Goal: Task Accomplishment & Management: Complete application form

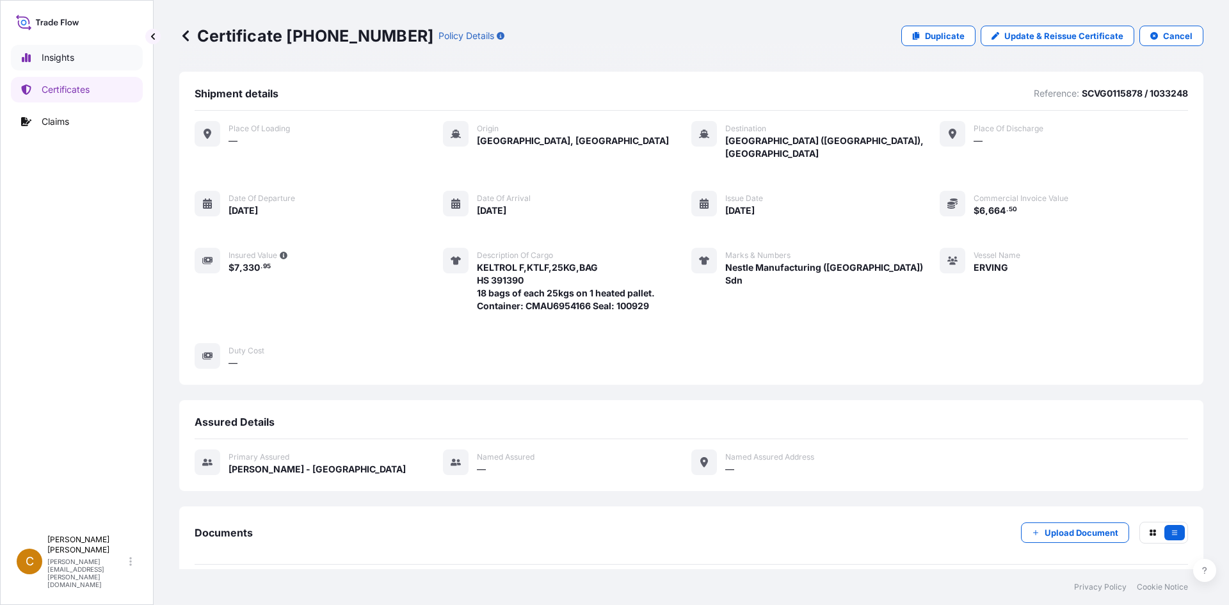
scroll to position [124, 0]
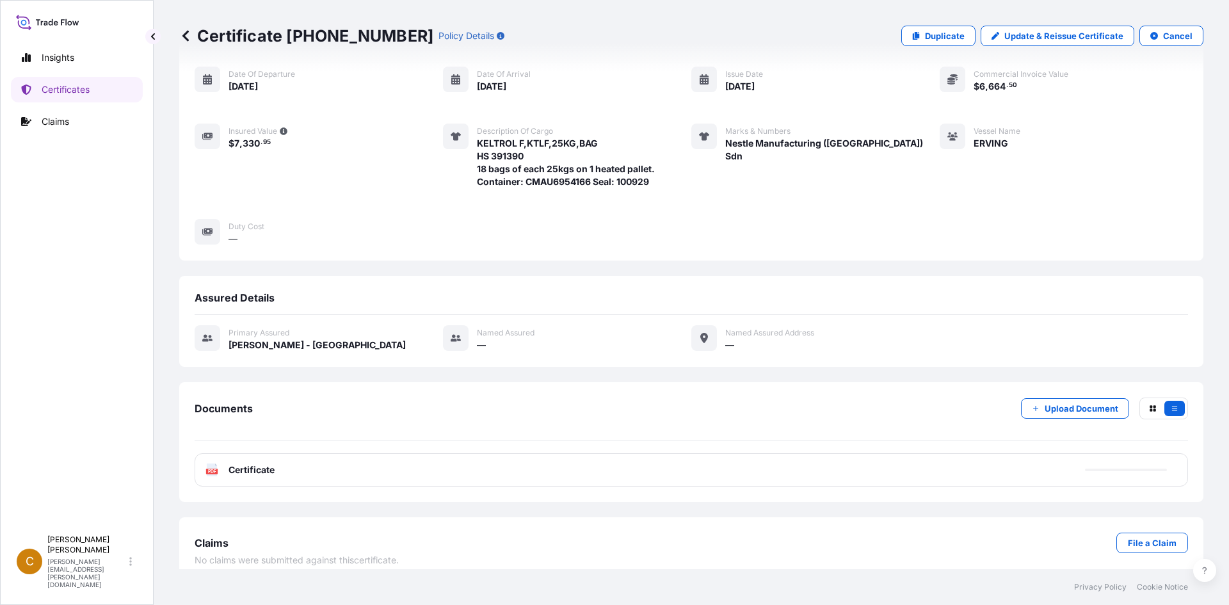
click at [190, 35] on icon at bounding box center [185, 35] width 13 height 13
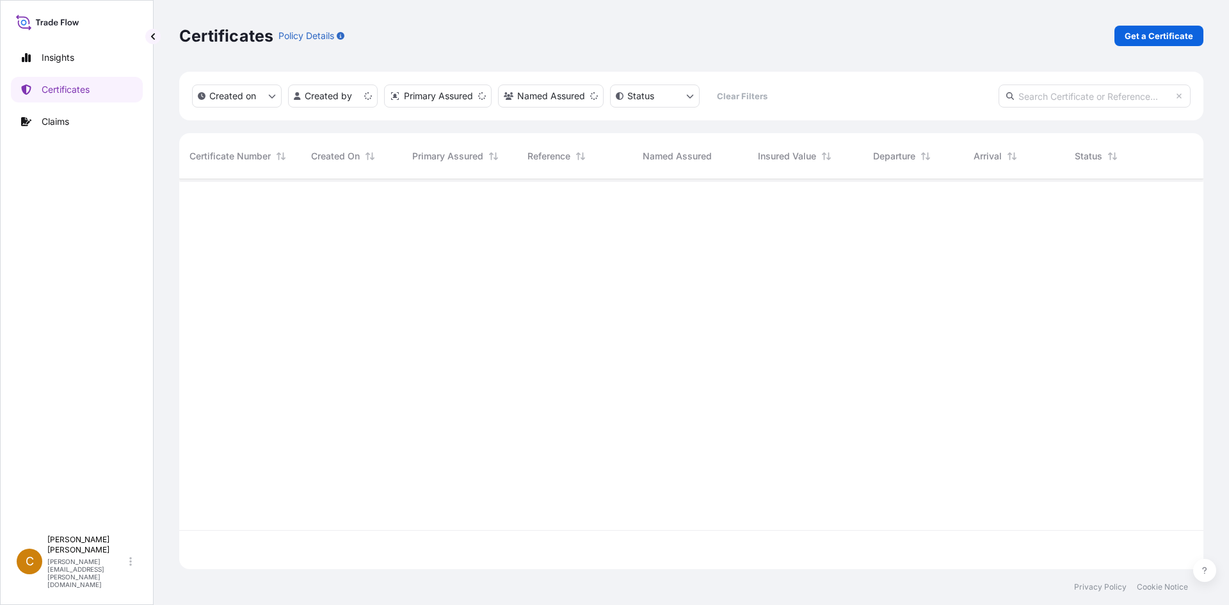
scroll to position [387, 1015]
click at [1175, 35] on p "Get a Certificate" at bounding box center [1159, 35] width 69 height 13
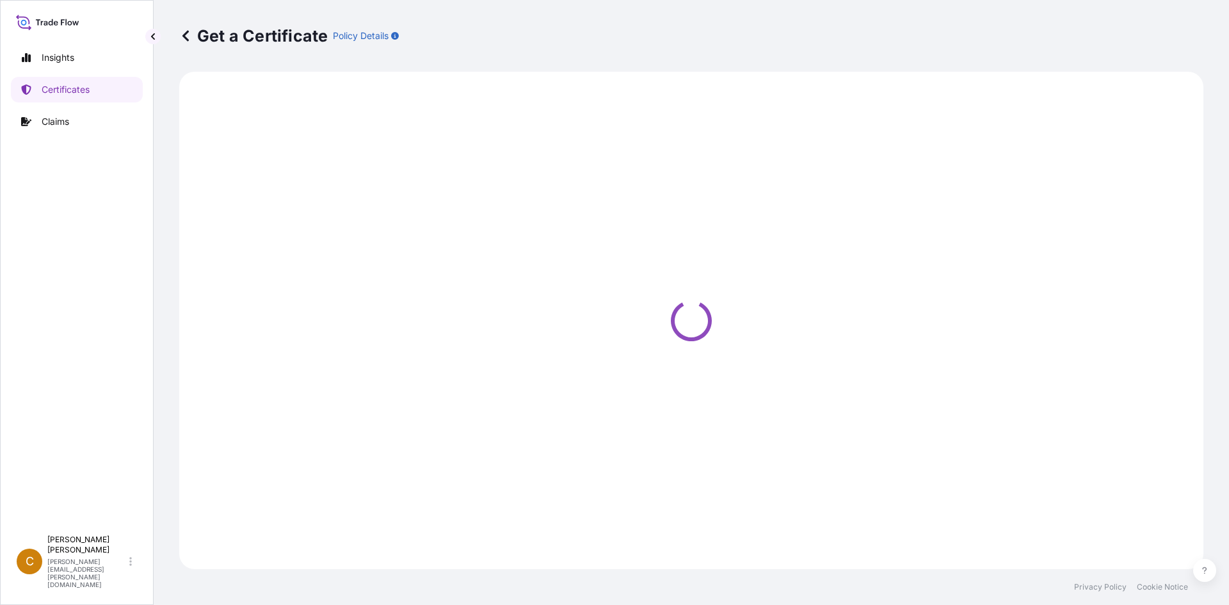
select select "Sea"
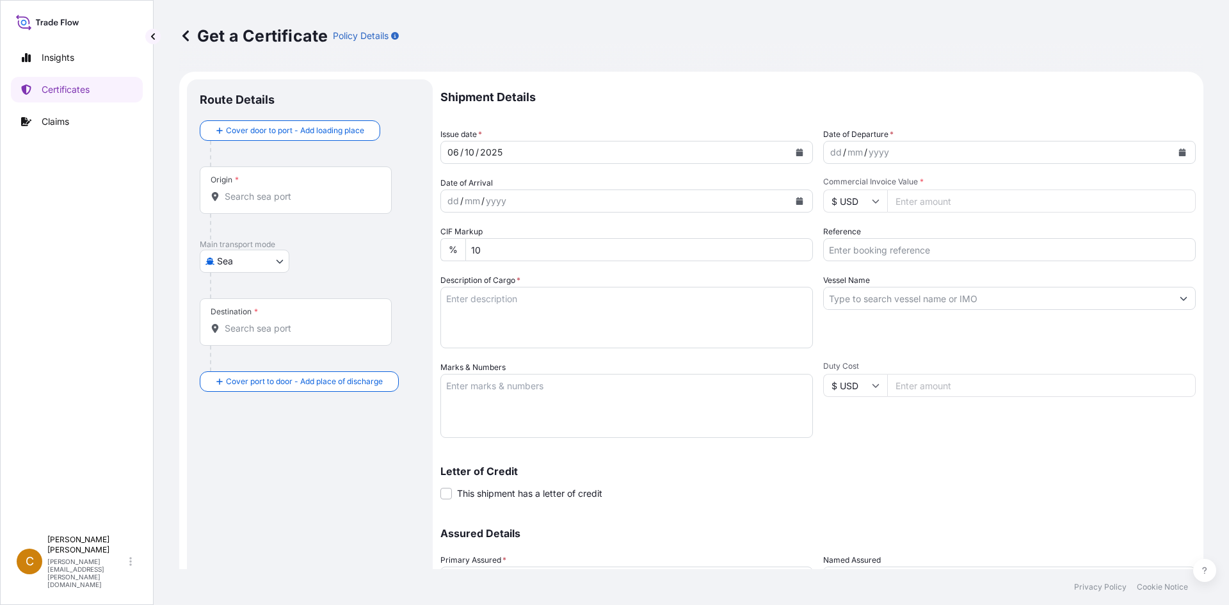
click at [994, 149] on div "dd / mm / yyyy" at bounding box center [998, 152] width 348 height 23
click at [1184, 147] on div "dd / mm / yyyy" at bounding box center [1009, 152] width 373 height 23
click at [1179, 153] on icon "Calendar" at bounding box center [1182, 153] width 7 height 8
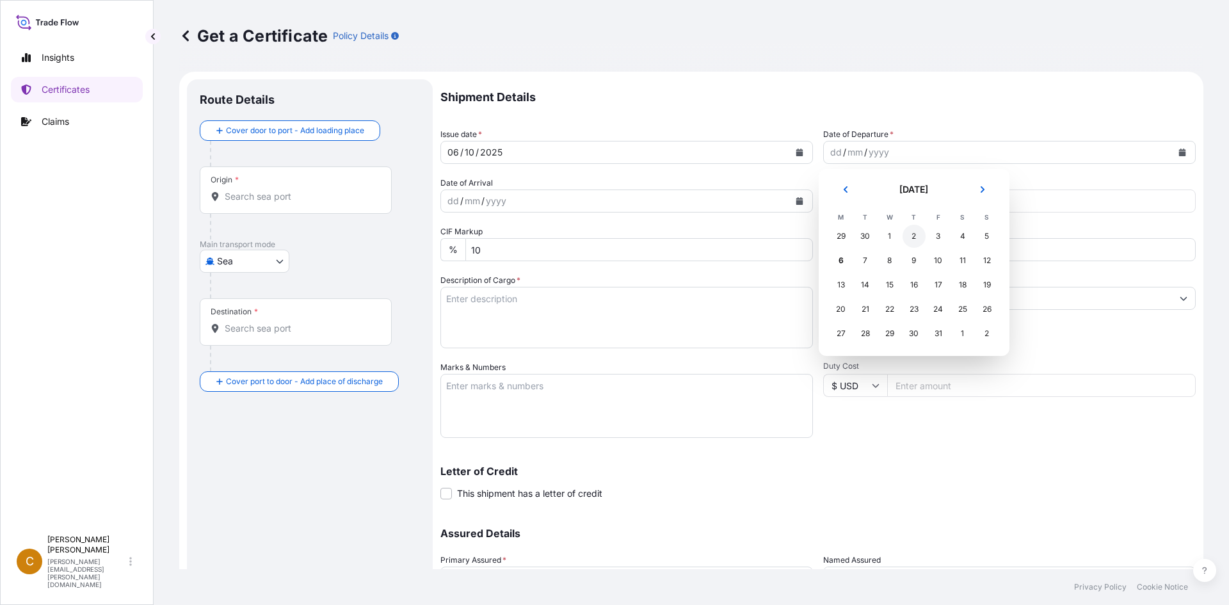
click at [918, 238] on div "2" at bounding box center [914, 236] width 23 height 23
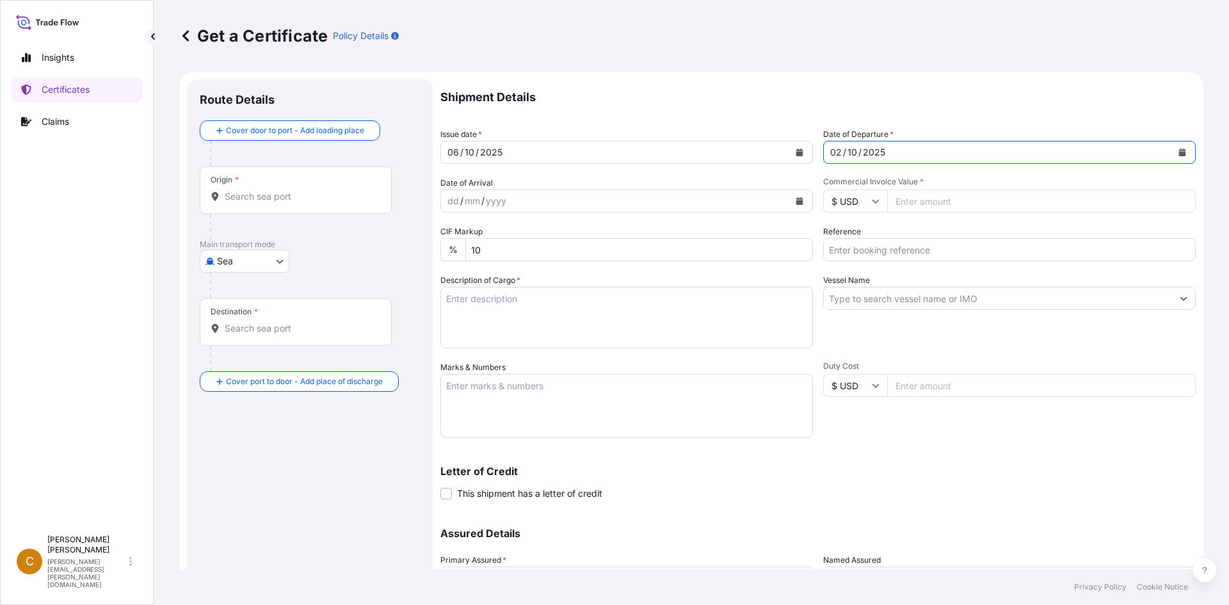
click at [797, 201] on icon "Calendar" at bounding box center [800, 201] width 7 height 8
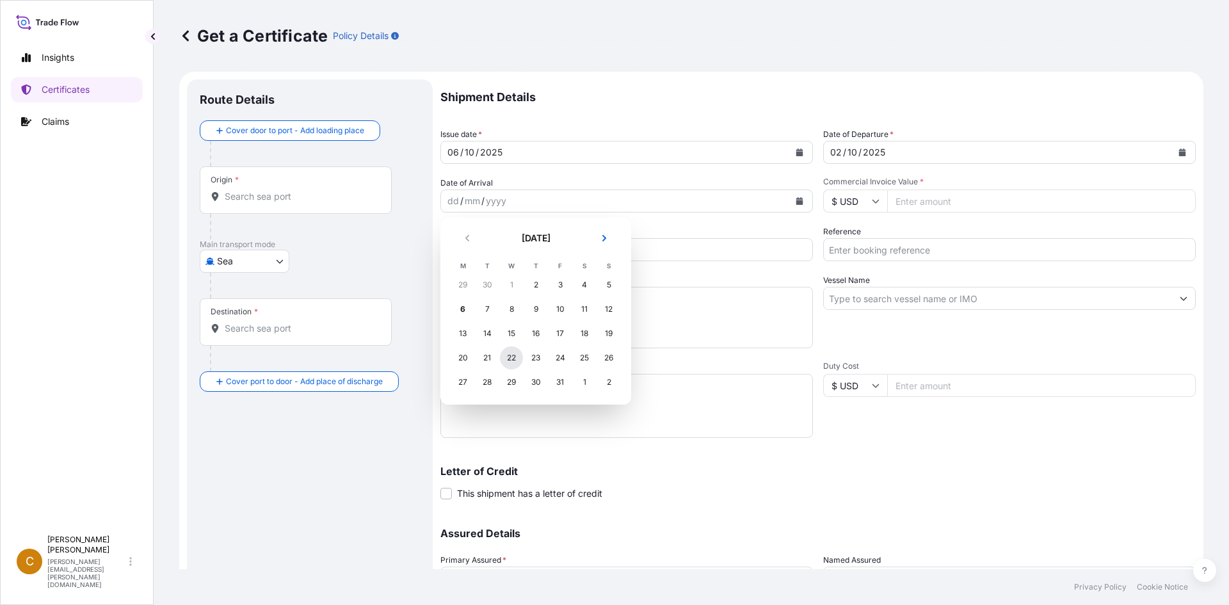
click at [510, 356] on div "22" at bounding box center [511, 357] width 23 height 23
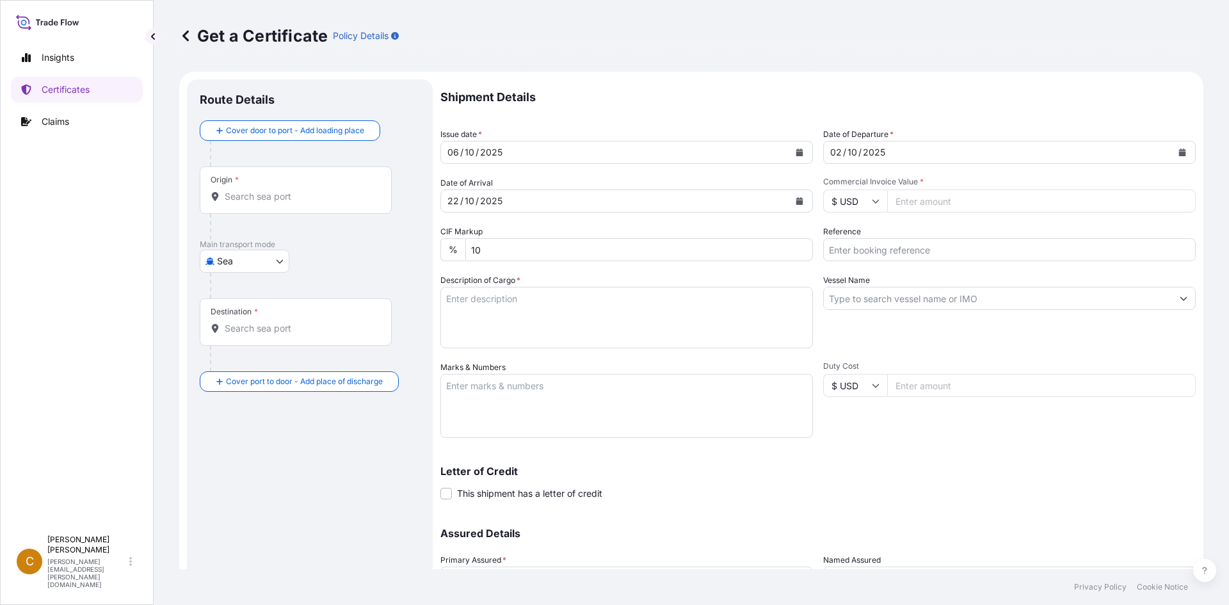
click at [938, 251] on input "Reference" at bounding box center [1009, 249] width 373 height 23
paste input "SCVG0116185"
click at [943, 248] on input "SCVG0116185 /" at bounding box center [1009, 249] width 373 height 23
paste input "1033543"
type input "SCVG0116185 / 1033543"
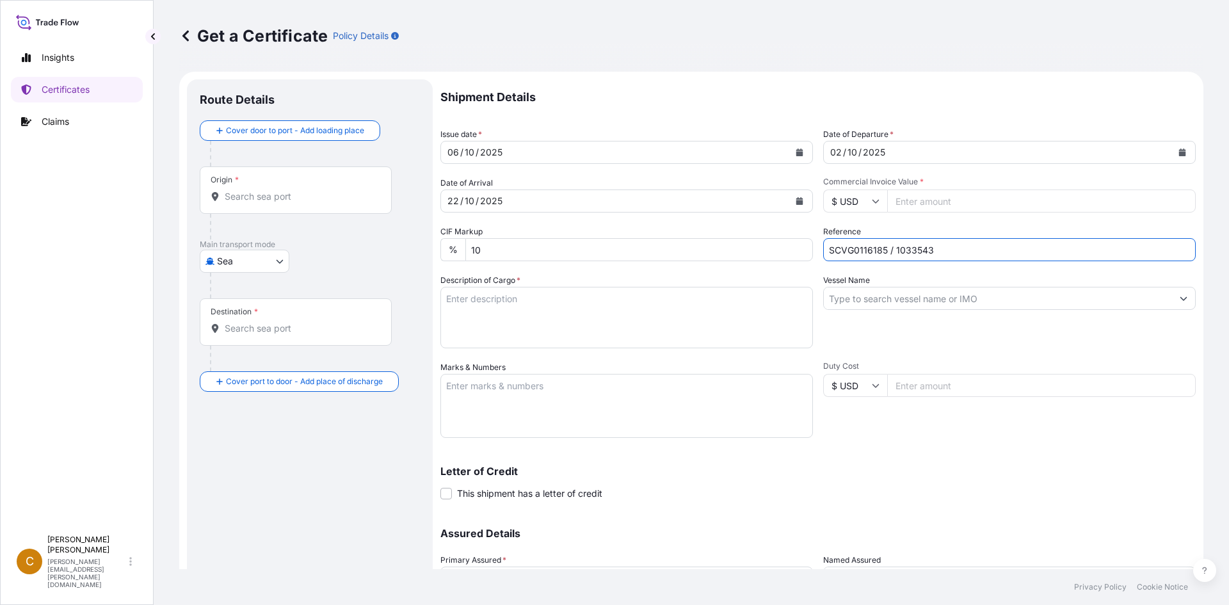
click at [963, 302] on input "Vessel Name" at bounding box center [998, 298] width 348 height 23
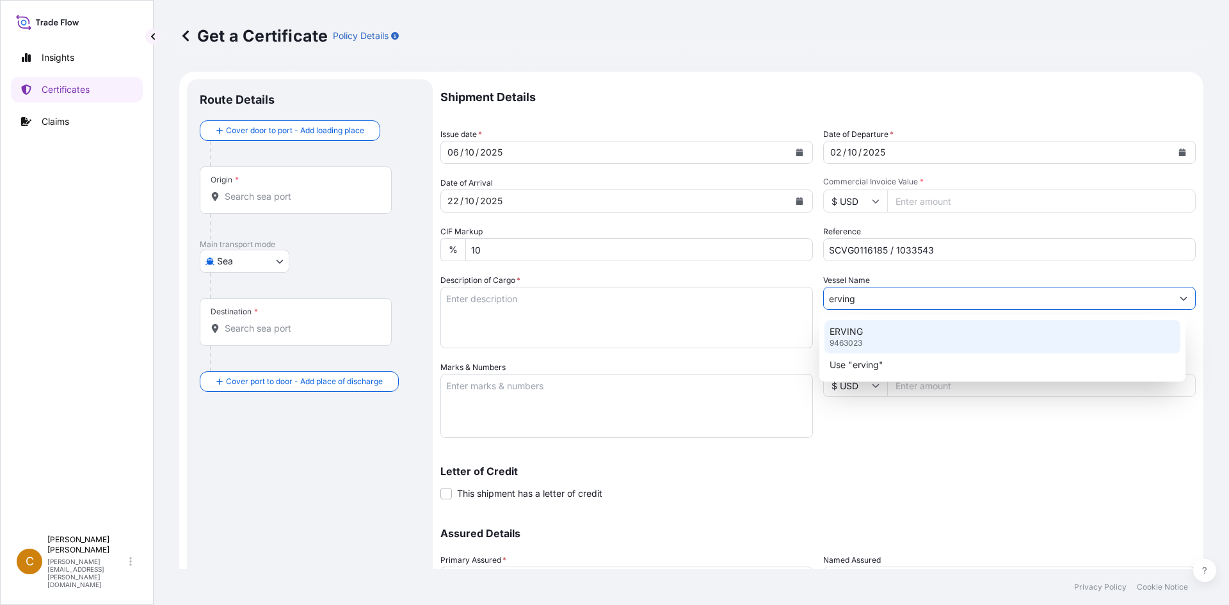
click at [916, 336] on div "ERVING 9463023" at bounding box center [1003, 336] width 357 height 33
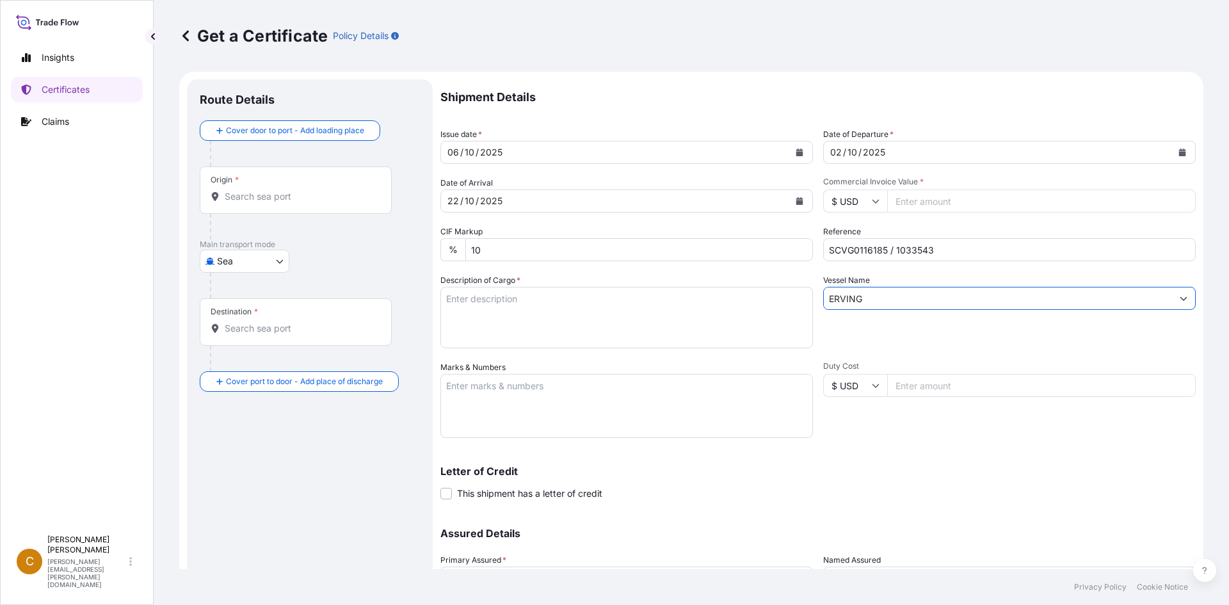
type input "ERVING"
click at [968, 195] on input "Commercial Invoice Value *" at bounding box center [1041, 201] width 309 height 23
type input "6664.5"
click at [603, 330] on textarea "Description of Cargo *" at bounding box center [627, 317] width 373 height 61
click at [651, 318] on textarea "Description of Cargo *" at bounding box center [627, 317] width 373 height 61
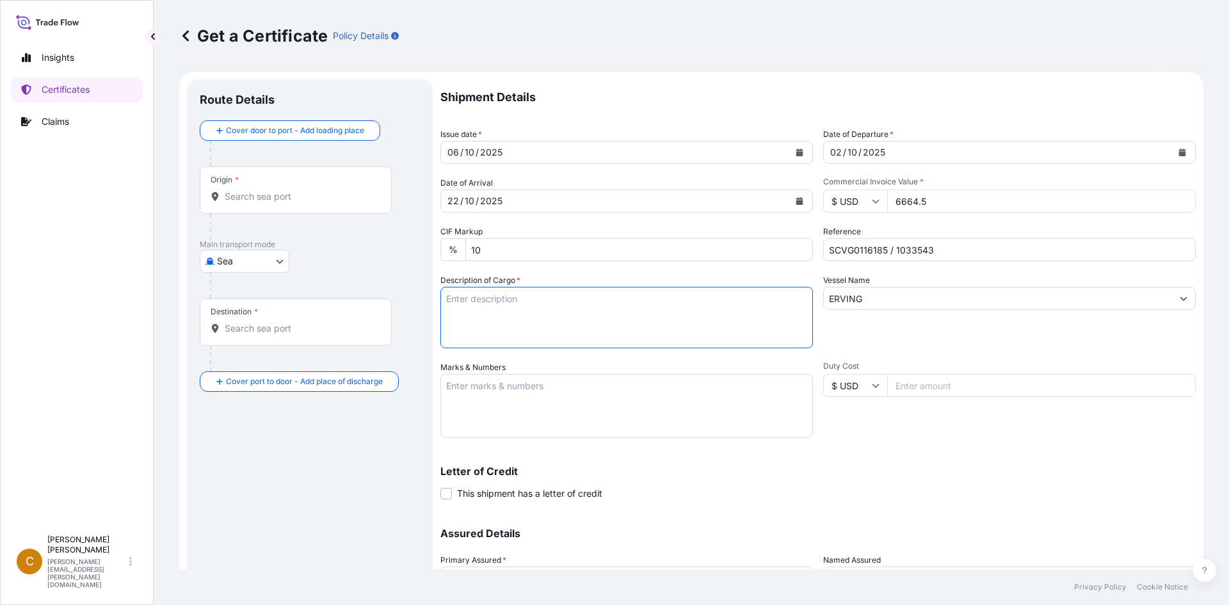
paste textarea "KELTROL F,KTLF,25KG,BAG"
click at [574, 318] on textarea "KELTROL F,KTLF,25KG,BAG HS 391390" at bounding box center [627, 317] width 373 height 61
paste textarea "18 bags of each 25kgs on 1 heated pallet"
click at [492, 337] on textarea "KELTROL F,KTLF,25KG,BAG HS 391390 18 bags of each 25kgs on 1 heated pallet Cont…" at bounding box center [627, 317] width 373 height 61
paste textarea "TGBU5215373"
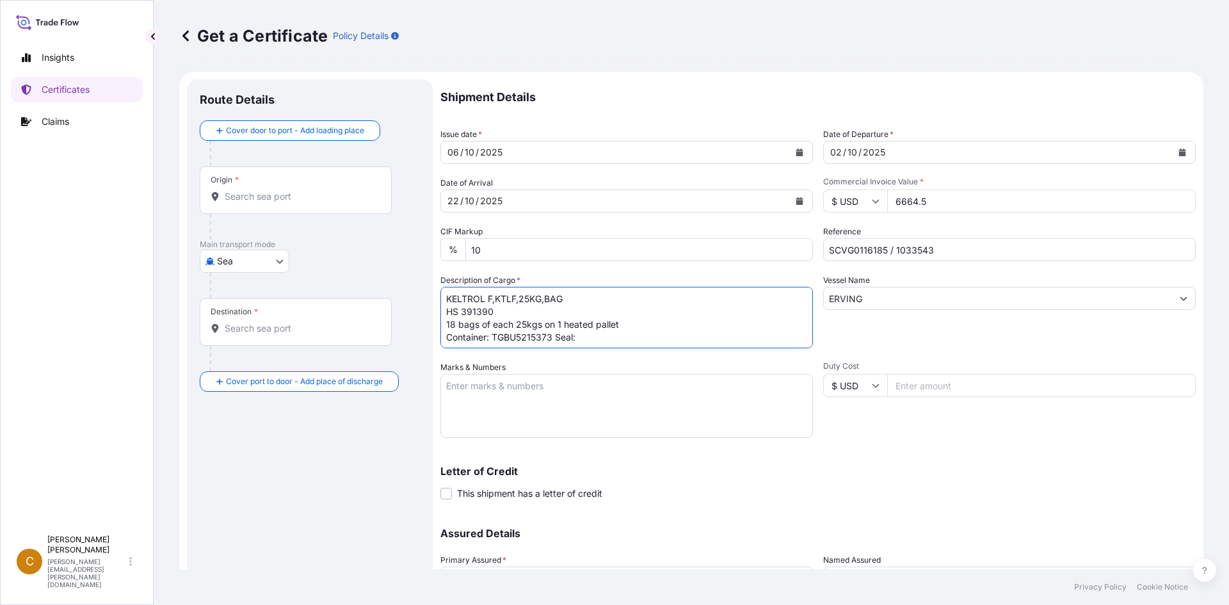
click at [632, 339] on textarea "KELTROL F,KTLF,25KG,BAG HS 391390 18 bags of each 25kgs on 1 heated pallet Cont…" at bounding box center [627, 317] width 373 height 61
click at [681, 334] on textarea "KELTROL F,KTLF,25KG,BAG HS 391390 18 bags of each 25kgs on 1 heated pallet Cont…" at bounding box center [627, 317] width 373 height 61
paste textarea "100924"
type textarea "KELTROL F,KTLF,25KG,BAG HS 391390 18 bags of each 25kgs on 1 heated pallet Cont…"
click at [599, 403] on textarea "Marks & Numbers" at bounding box center [627, 406] width 373 height 64
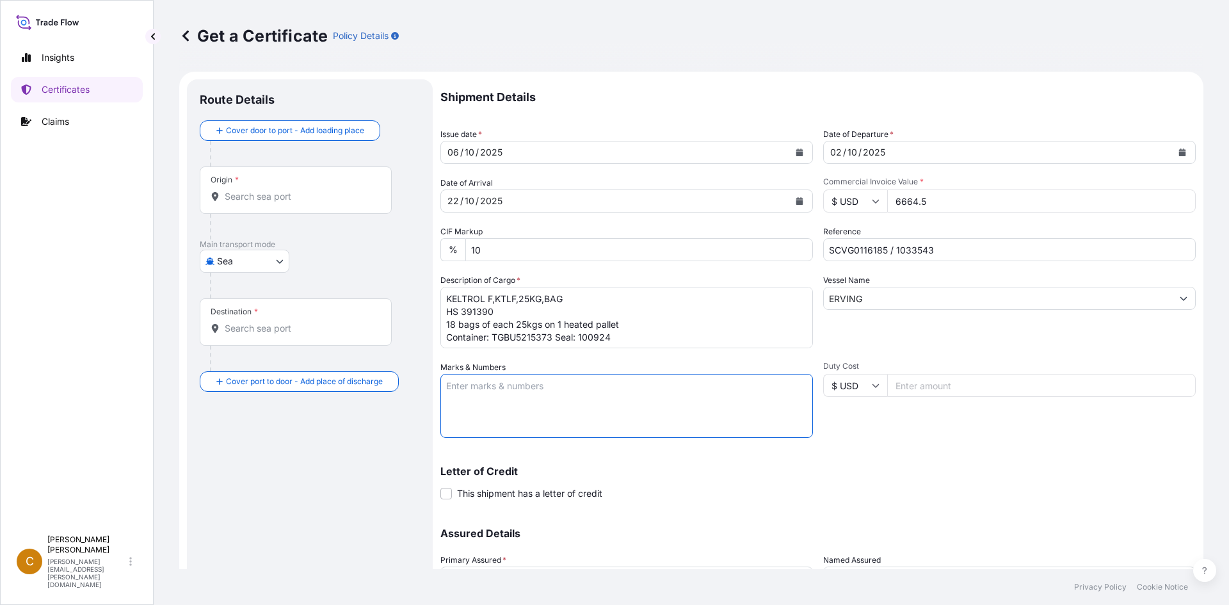
paste textarea "Nestle Manufacturing ([GEOGRAPHIC_DATA]) Sdn"
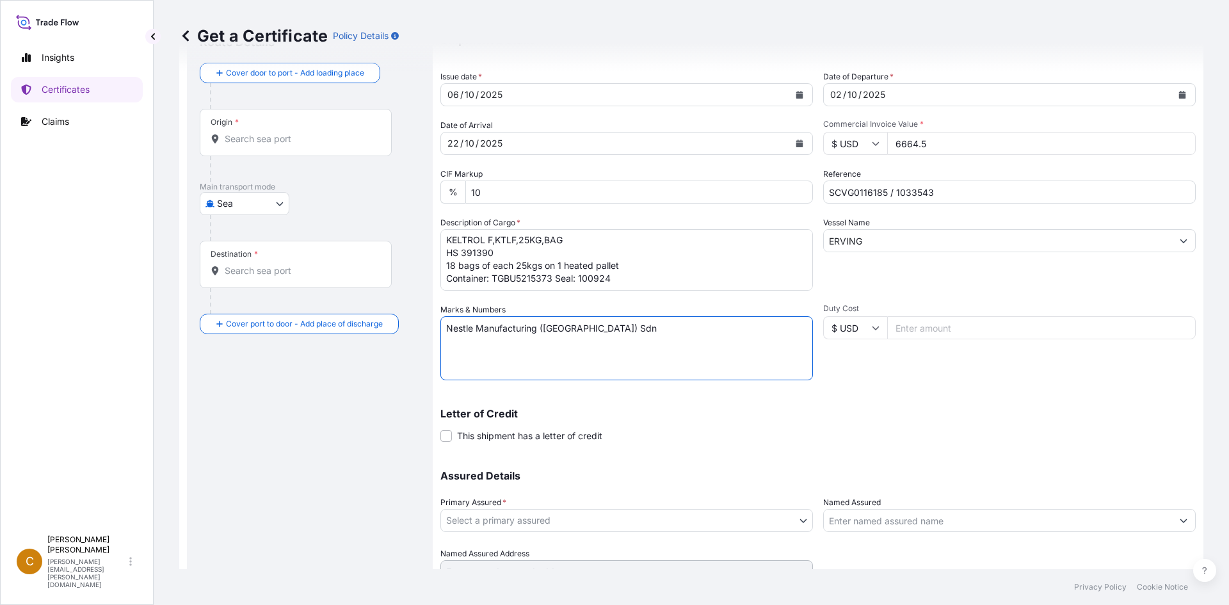
scroll to position [115, 0]
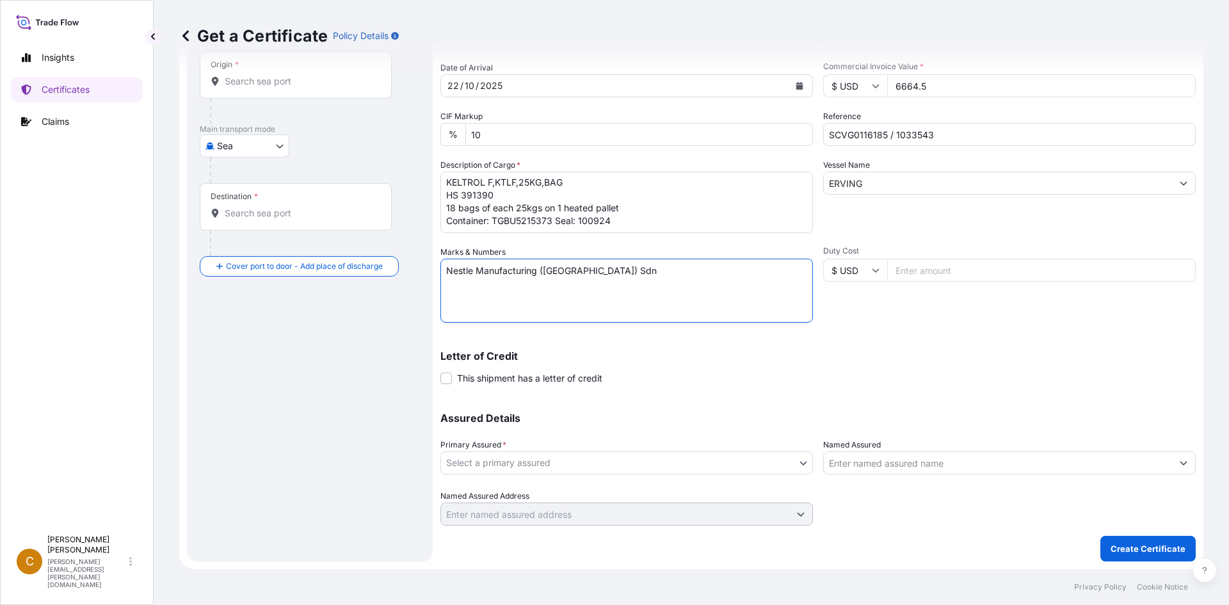
type textarea "Nestle Manufacturing ([GEOGRAPHIC_DATA]) Sdn"
click at [618, 466] on body "Insights Certificates Claims C Clayton James [EMAIL_ADDRESS][PERSON_NAME][DOMAI…" at bounding box center [614, 302] width 1229 height 605
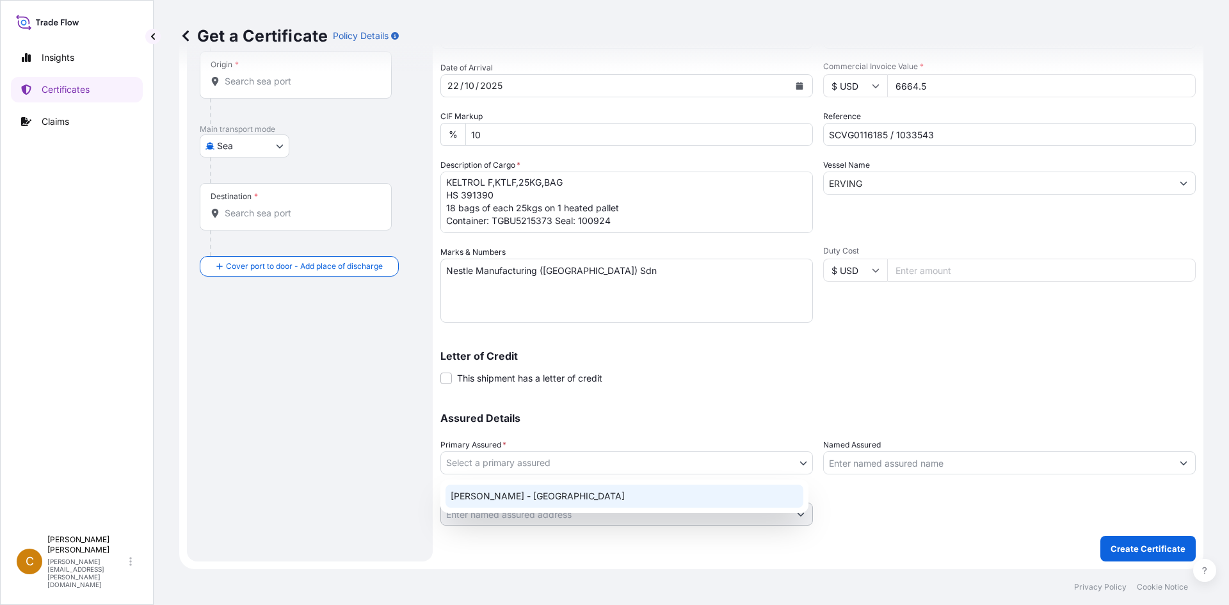
click at [591, 490] on div "[PERSON_NAME] - [GEOGRAPHIC_DATA]" at bounding box center [625, 496] width 358 height 23
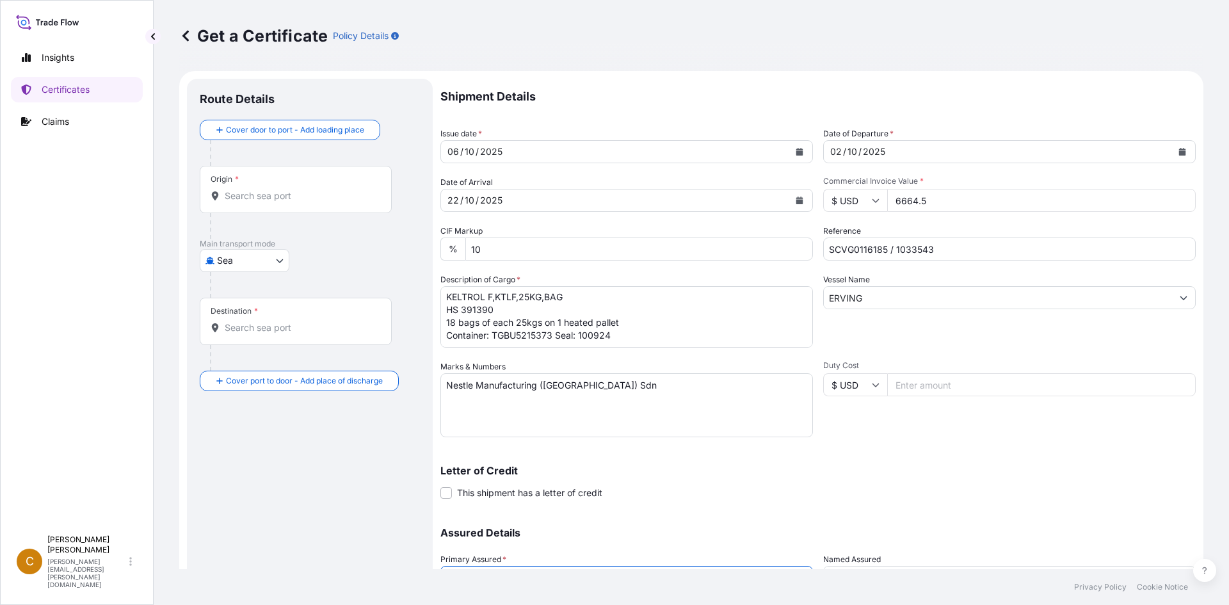
scroll to position [0, 0]
click at [259, 197] on input "Origin *" at bounding box center [300, 196] width 151 height 13
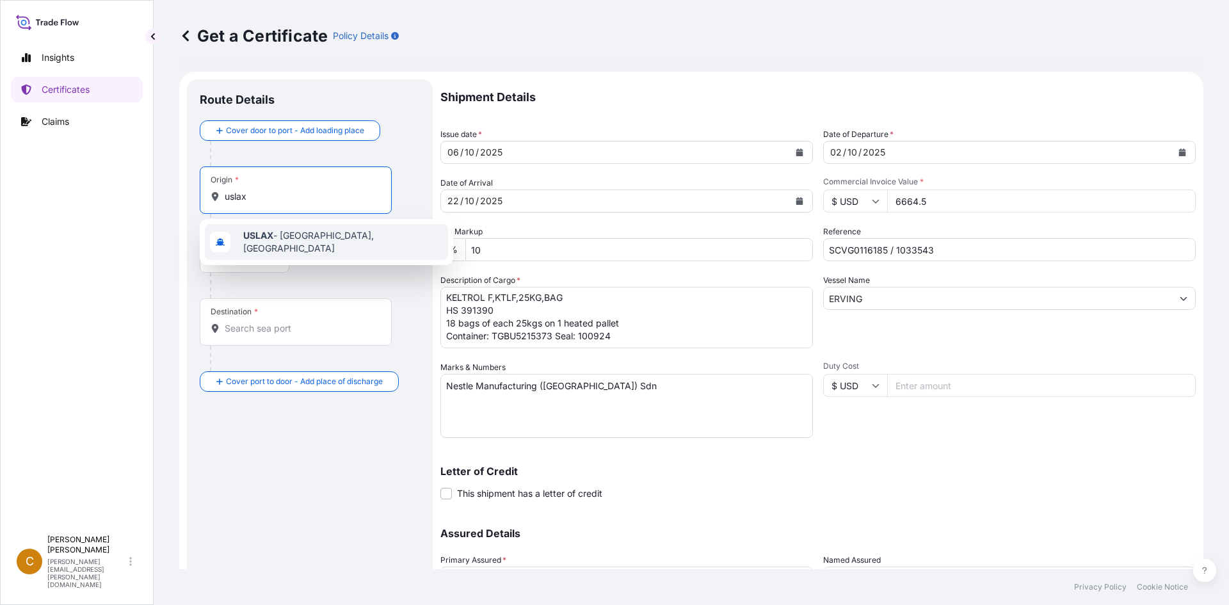
click at [274, 235] on span "USLAX - [GEOGRAPHIC_DATA], [GEOGRAPHIC_DATA]" at bounding box center [343, 242] width 200 height 26
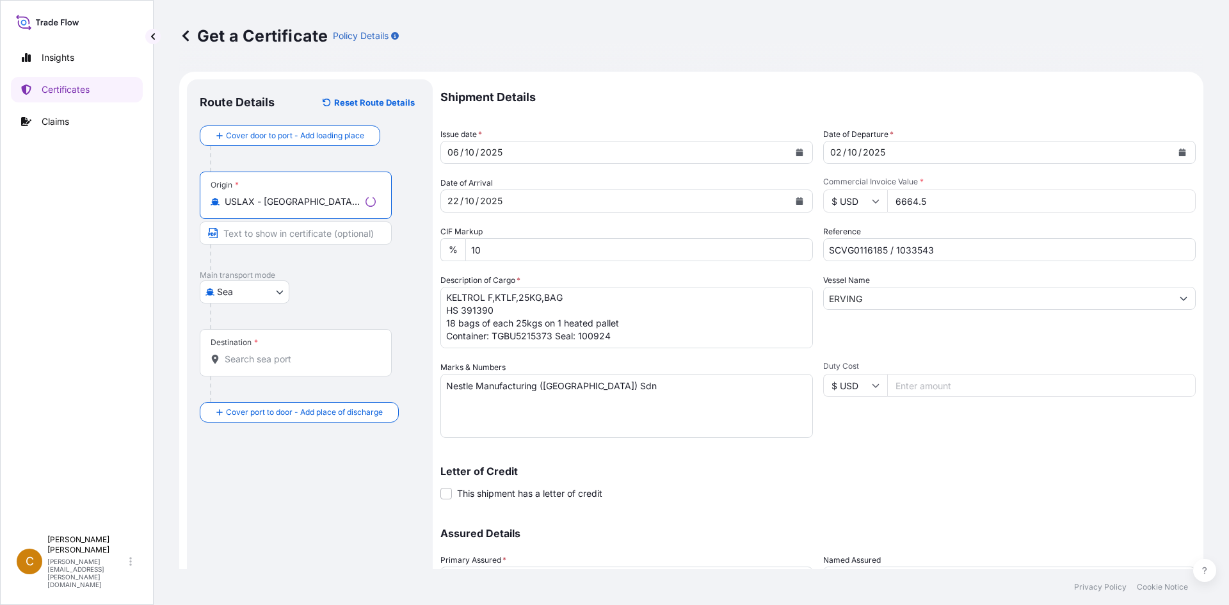
type input "USLAX - [GEOGRAPHIC_DATA], [GEOGRAPHIC_DATA]"
click at [271, 353] on input "Destination *" at bounding box center [300, 359] width 151 height 13
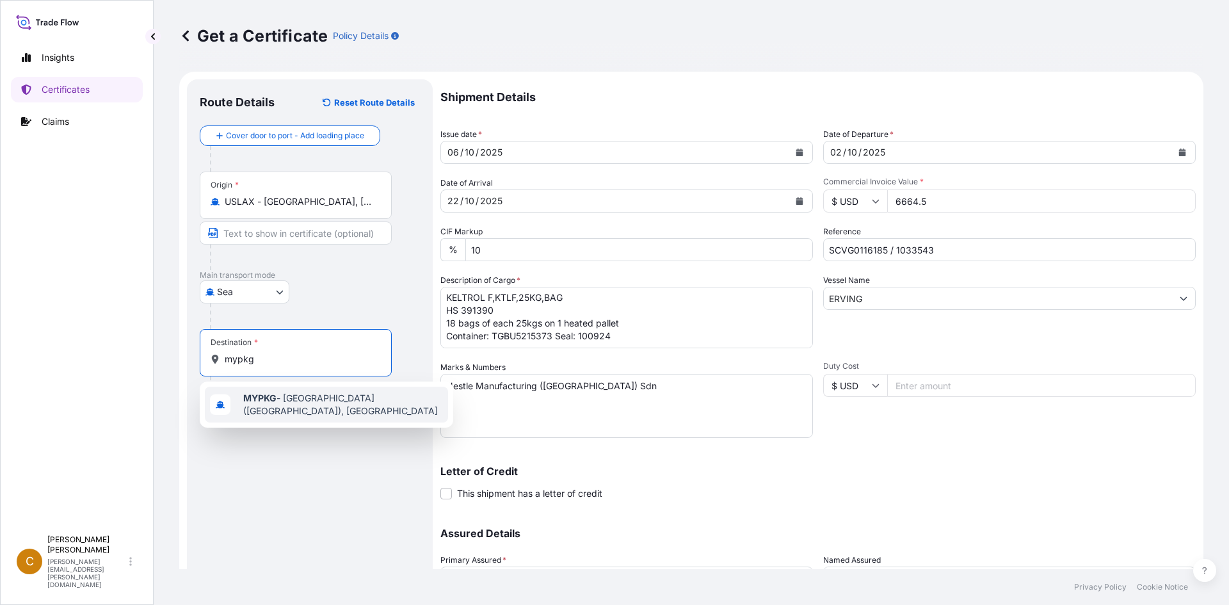
click at [293, 389] on div "MYPKG - [GEOGRAPHIC_DATA] ([GEOGRAPHIC_DATA]), [GEOGRAPHIC_DATA]" at bounding box center [326, 405] width 243 height 36
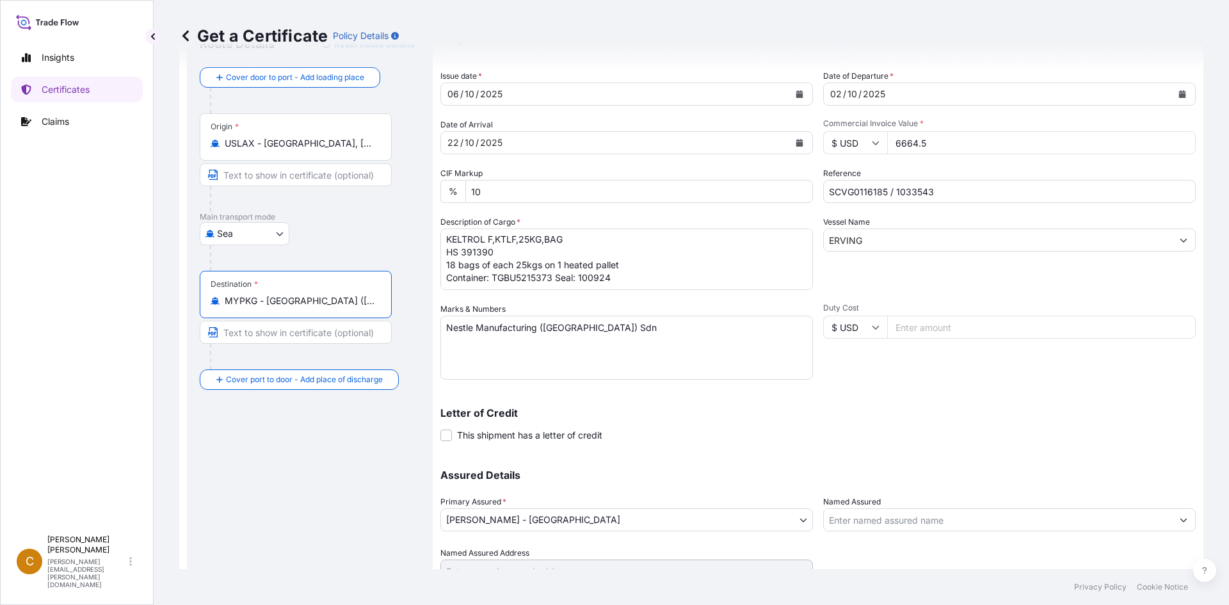
scroll to position [115, 0]
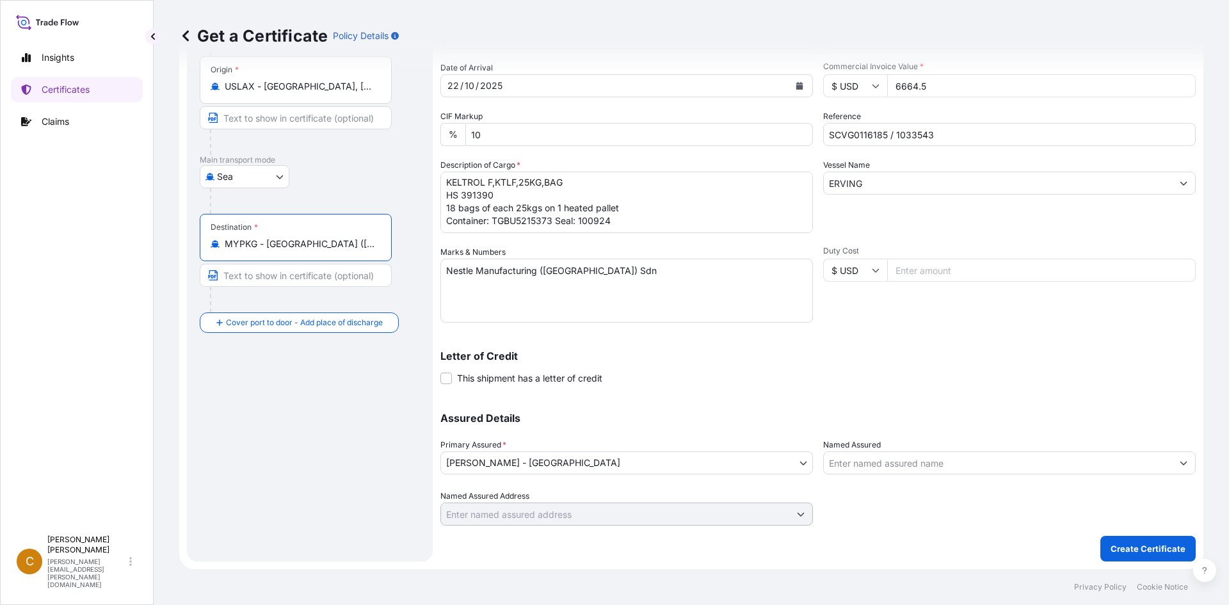
type input "MYPKG - [GEOGRAPHIC_DATA] ([GEOGRAPHIC_DATA]), [GEOGRAPHIC_DATA]"
click at [1121, 536] on div "Shipment Details Issue date * [DATE] Date of Departure * [DATE] Date of Arrival…" at bounding box center [819, 262] width 756 height 597
click at [1103, 556] on button "Create Certificate" at bounding box center [1148, 549] width 95 height 26
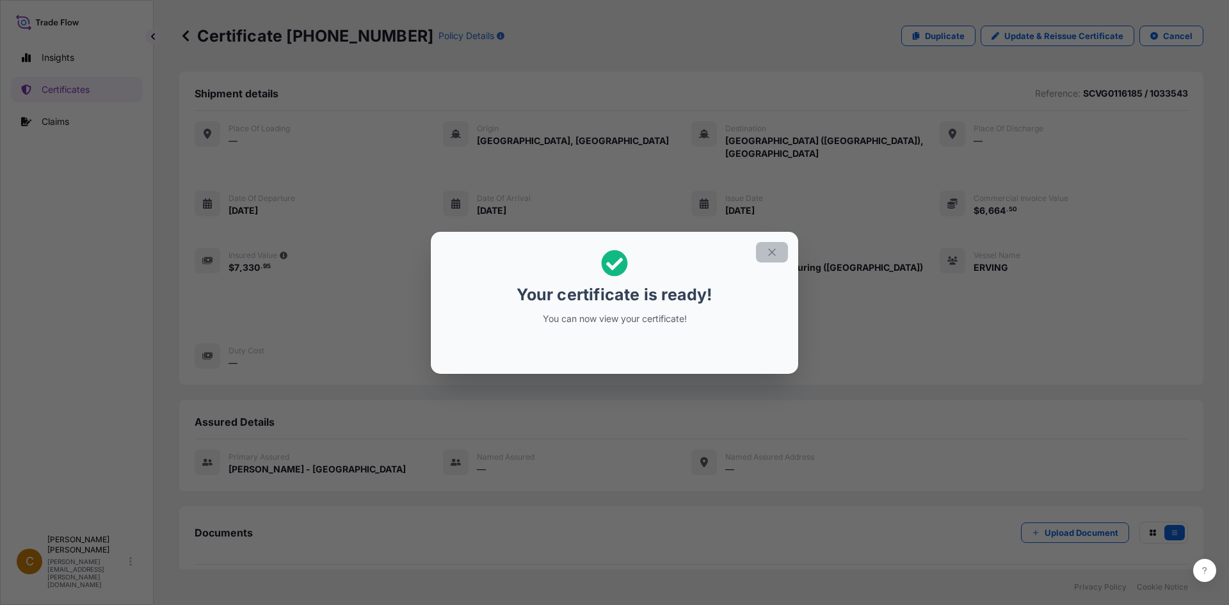
click at [770, 254] on icon "button" at bounding box center [771, 251] width 7 height 7
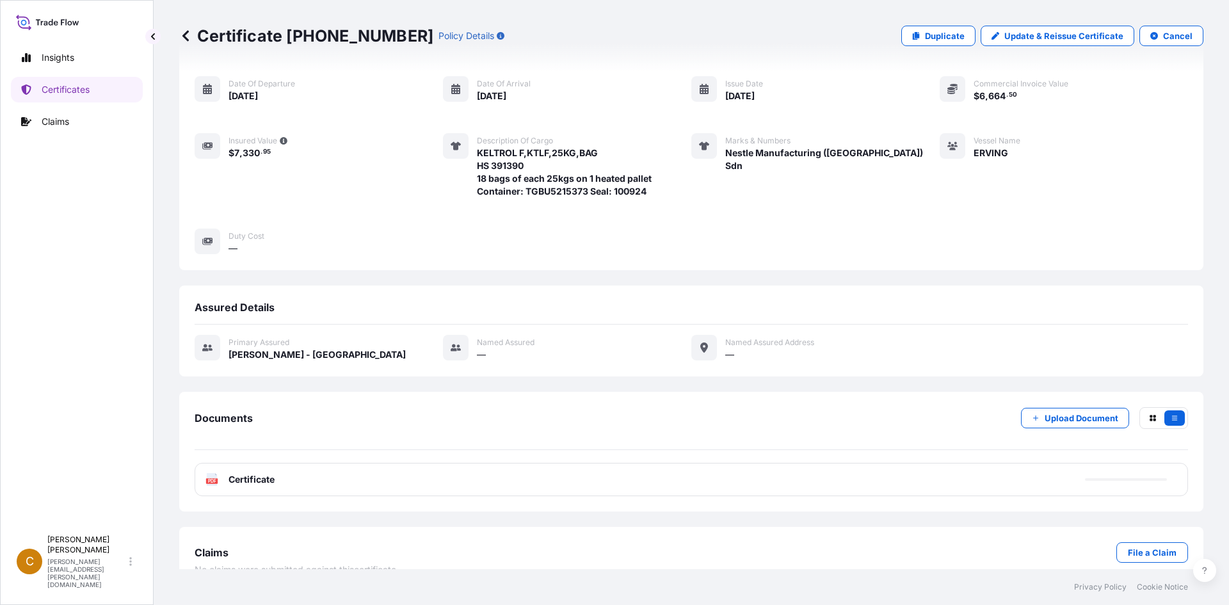
scroll to position [124, 0]
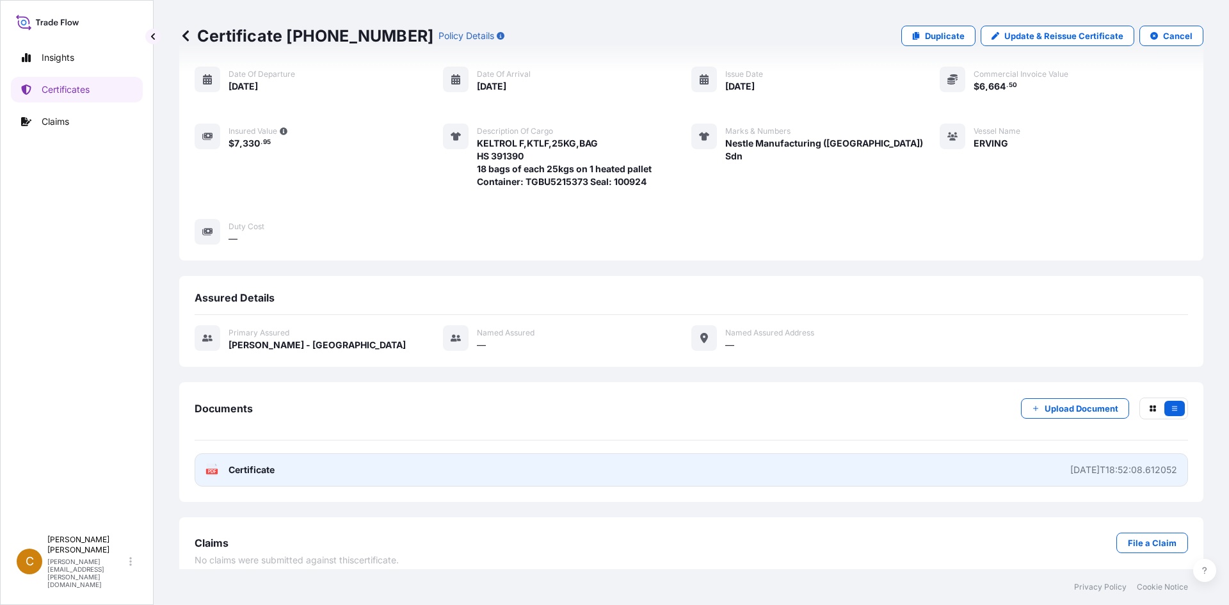
click at [252, 465] on link "PDF Certificate [DATE]T18:52:08.612052" at bounding box center [692, 469] width 994 height 33
